Goal: Use online tool/utility: Utilize a website feature to perform a specific function

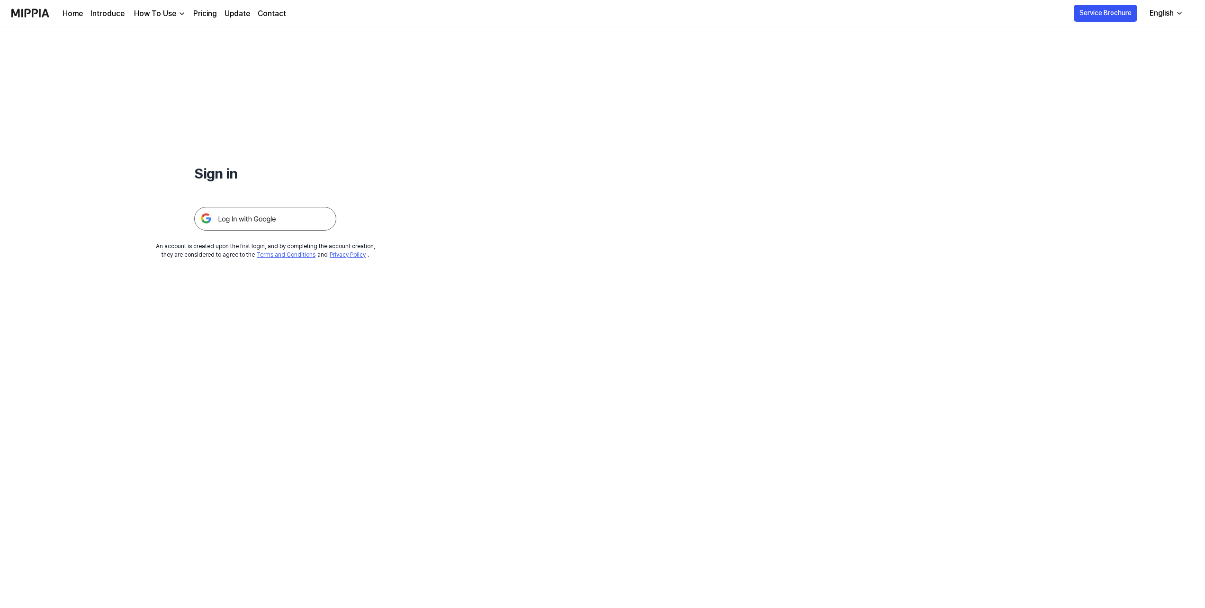
click at [259, 217] on img at bounding box center [265, 219] width 142 height 24
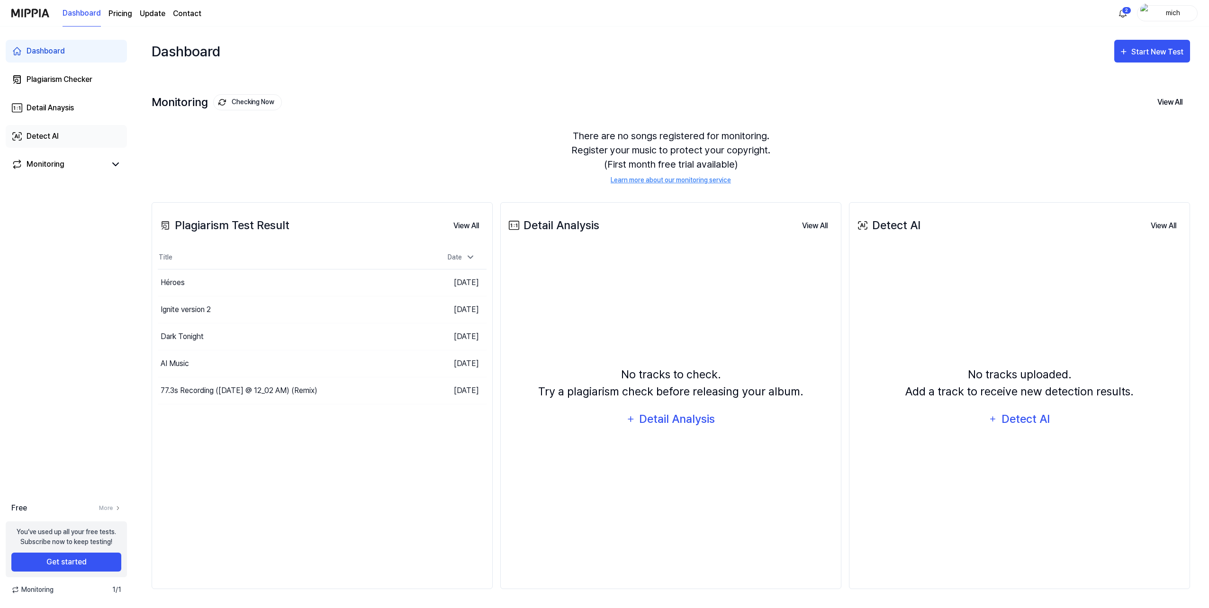
click at [55, 134] on div "Detect AI" at bounding box center [43, 136] width 32 height 11
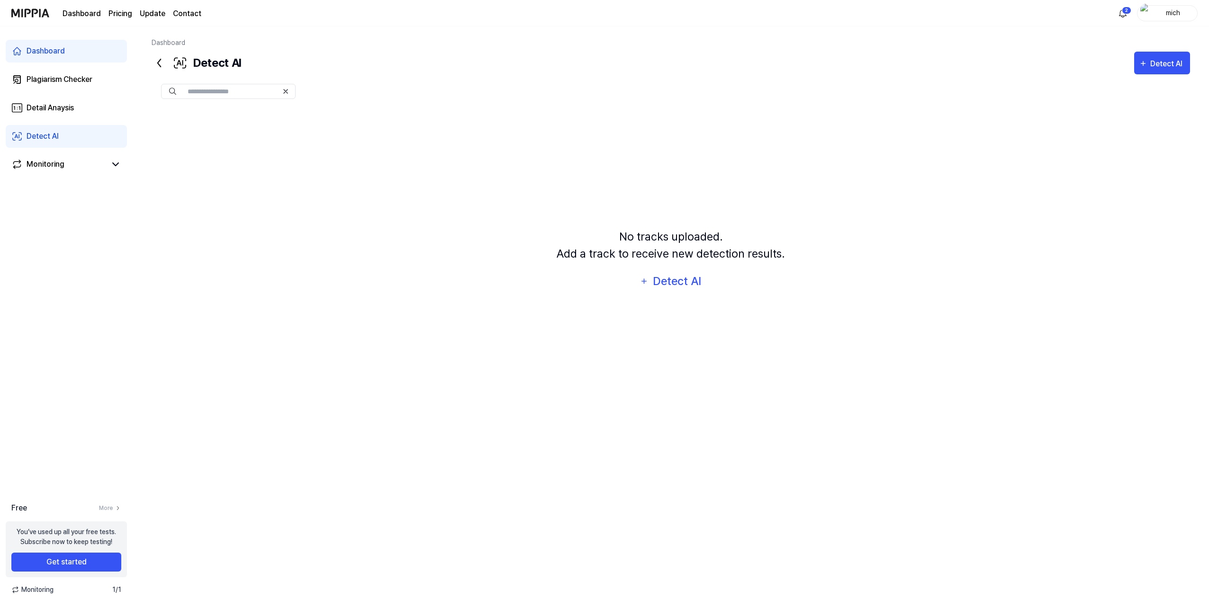
click at [158, 63] on icon at bounding box center [159, 63] width 3 height 8
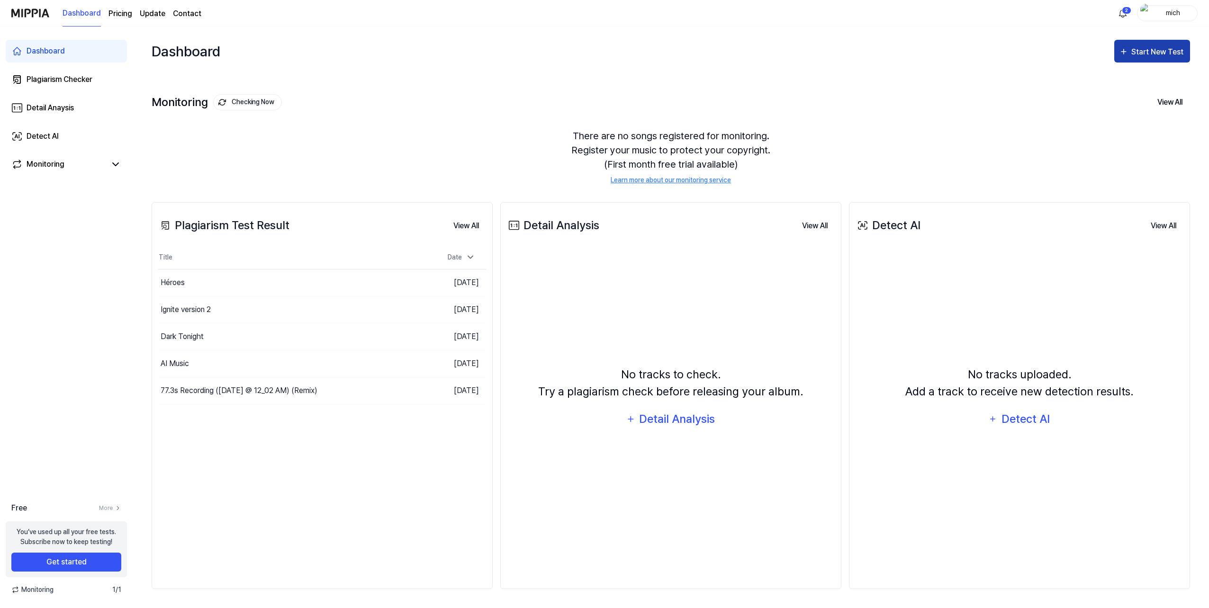
click at [1141, 52] on div "Start New Test" at bounding box center [1158, 52] width 54 height 12
click at [1122, 128] on div "Detect AI" at bounding box center [1140, 126] width 82 height 12
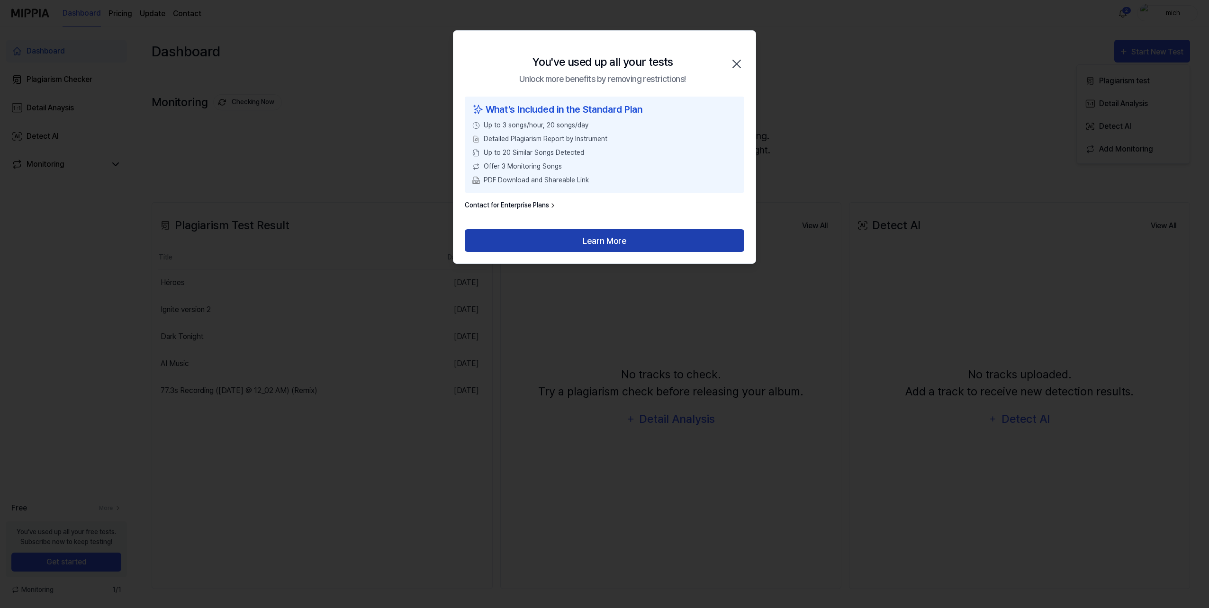
click at [622, 243] on button "Learn More" at bounding box center [605, 240] width 280 height 23
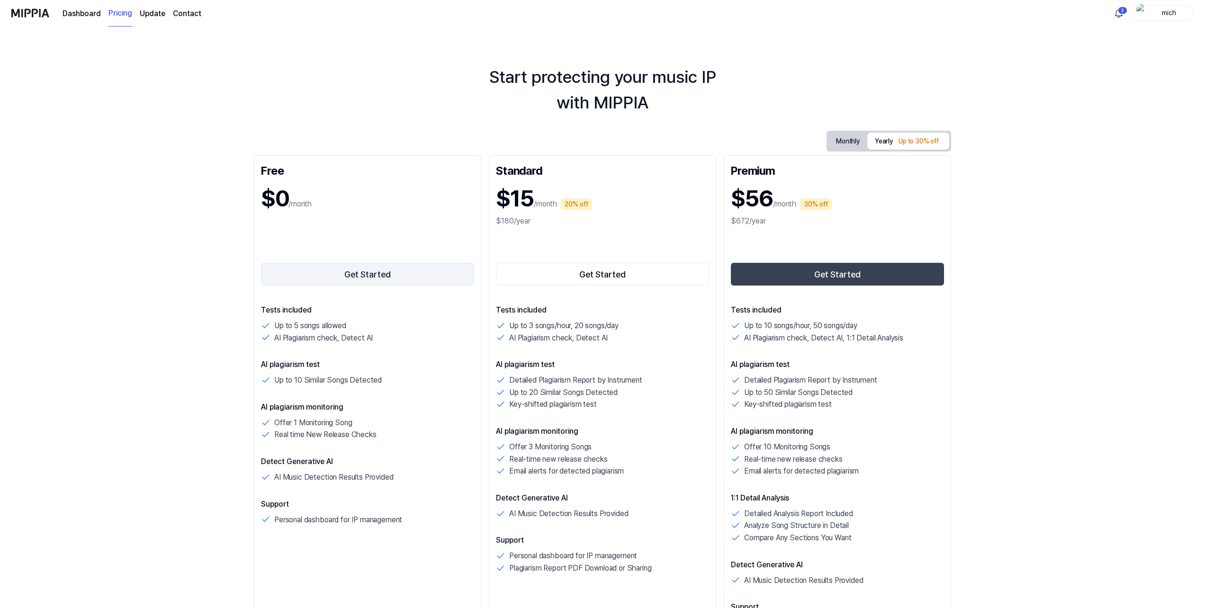
click at [360, 273] on button "Get Started" at bounding box center [367, 274] width 213 height 23
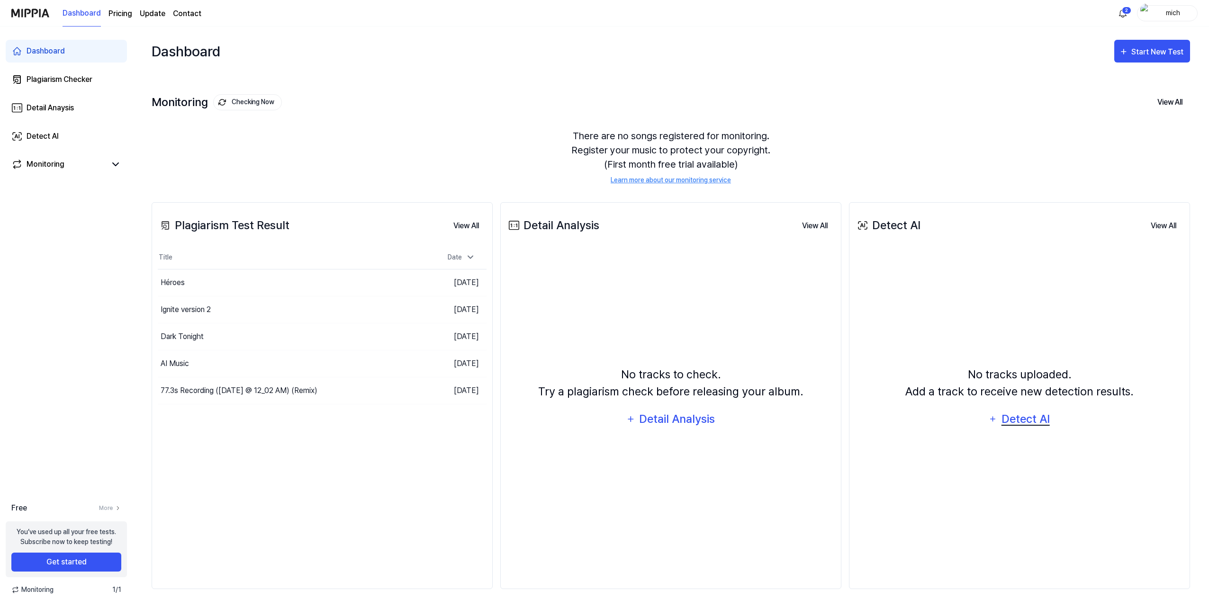
click at [1011, 417] on div "Detect AI" at bounding box center [1025, 419] width 51 height 18
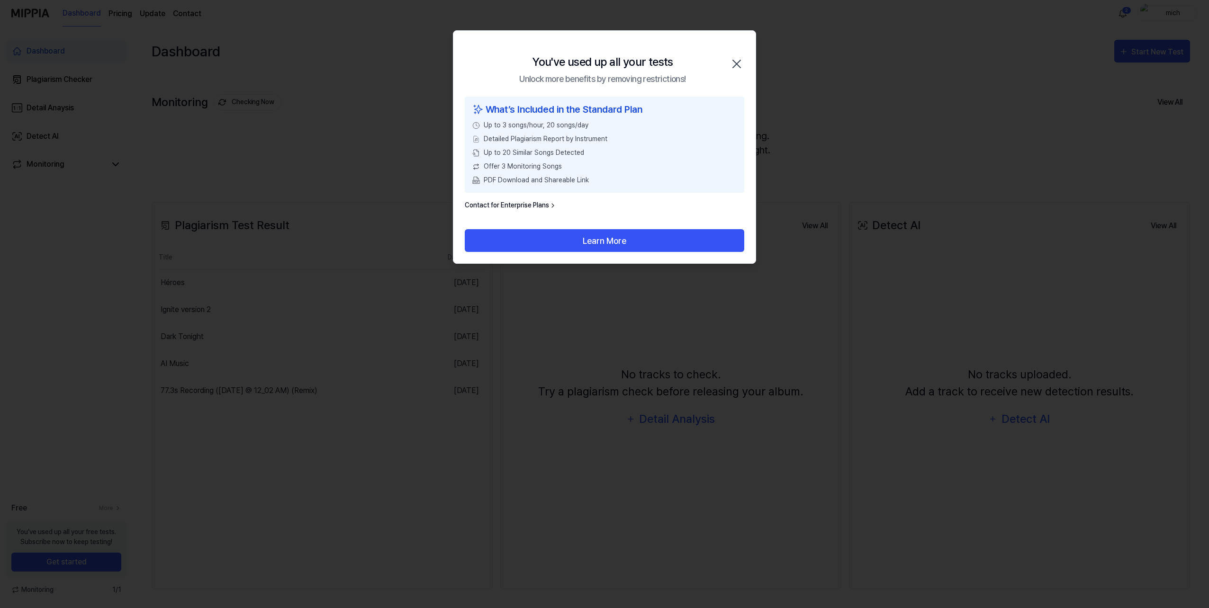
click at [736, 63] on icon "button" at bounding box center [736, 63] width 15 height 15
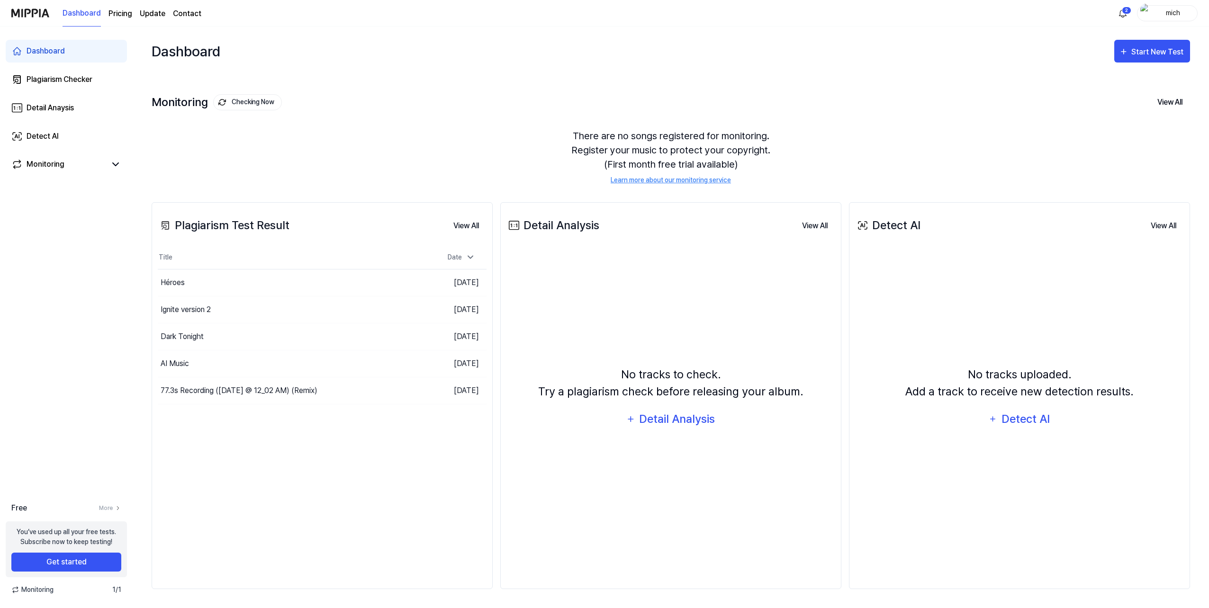
drag, startPoint x: 972, startPoint y: 278, endPoint x: 854, endPoint y: 133, distance: 187.0
click at [854, 133] on div "There are no songs registered for monitoring. Register your music to protect yo…" at bounding box center [671, 156] width 1038 height 79
